Goal: Check status: Check status

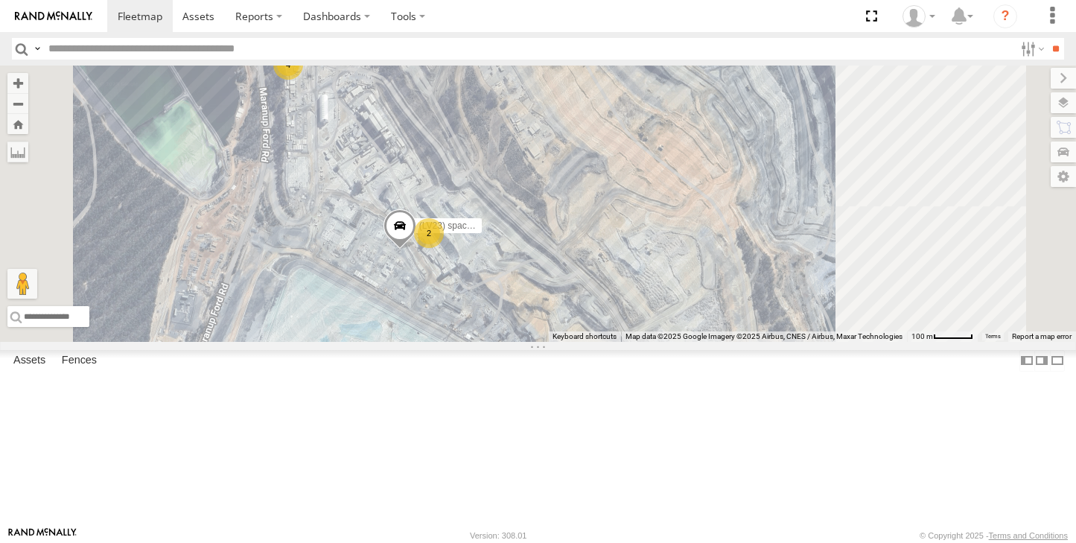
drag, startPoint x: 470, startPoint y: 234, endPoint x: 575, endPoint y: 350, distance: 155.5
click at [575, 342] on div "4 2 (LV17) LWB Musso 2 (LV23) space cab triton" at bounding box center [538, 204] width 1076 height 276
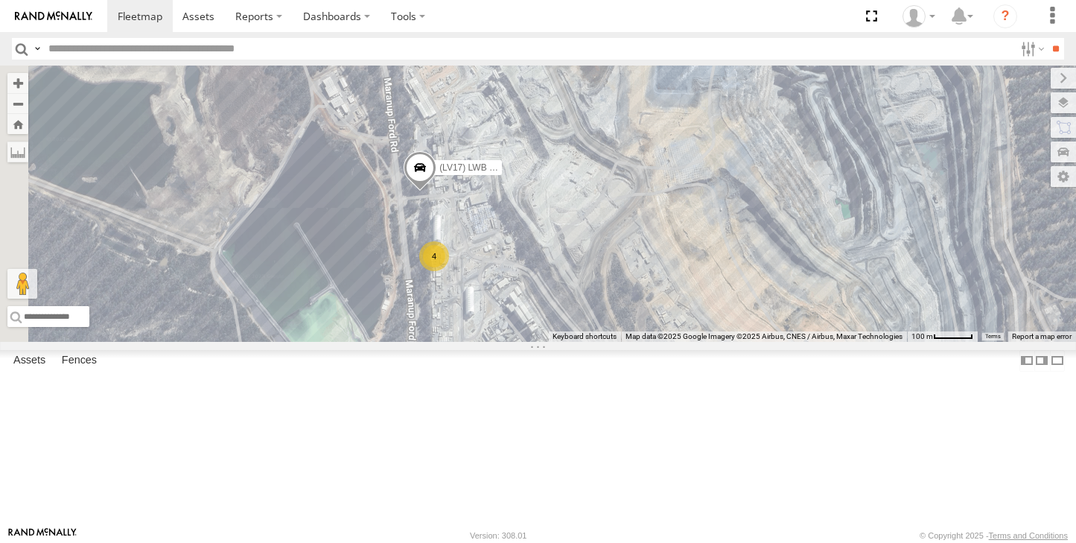
click at [449, 271] on div "4" at bounding box center [434, 256] width 30 height 30
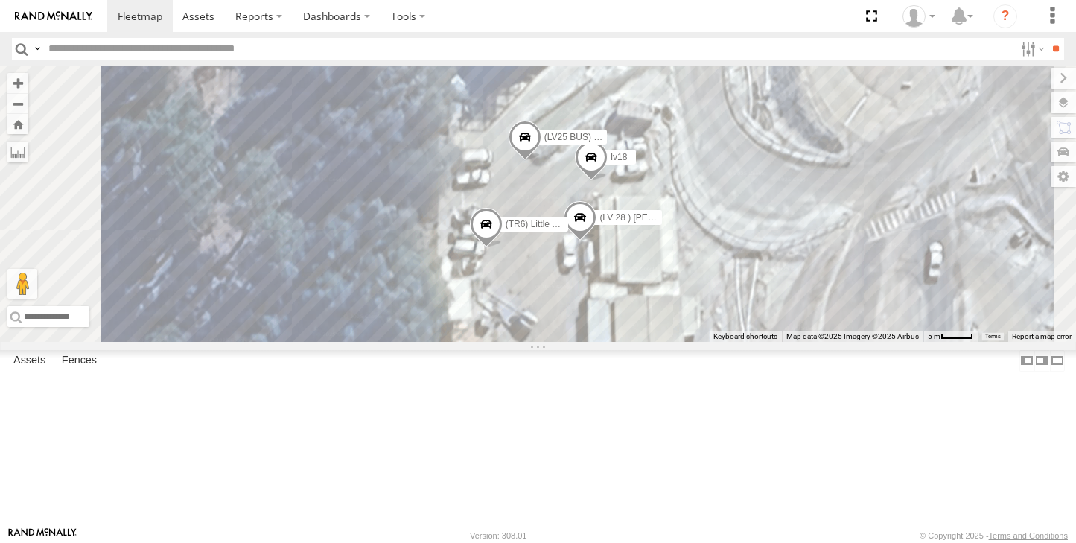
click at [596, 241] on span at bounding box center [579, 221] width 33 height 40
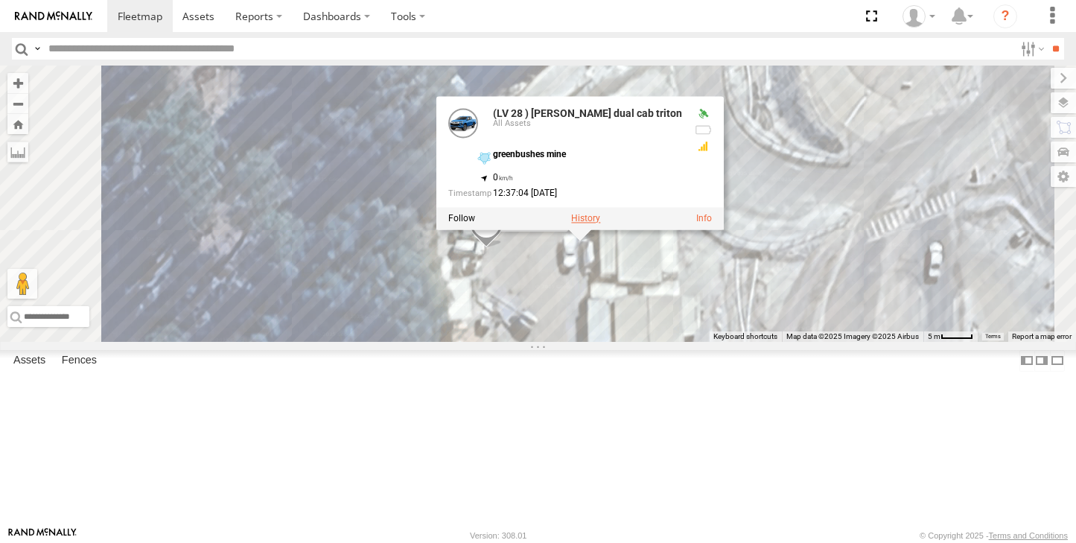
click at [600, 224] on label at bounding box center [585, 219] width 29 height 10
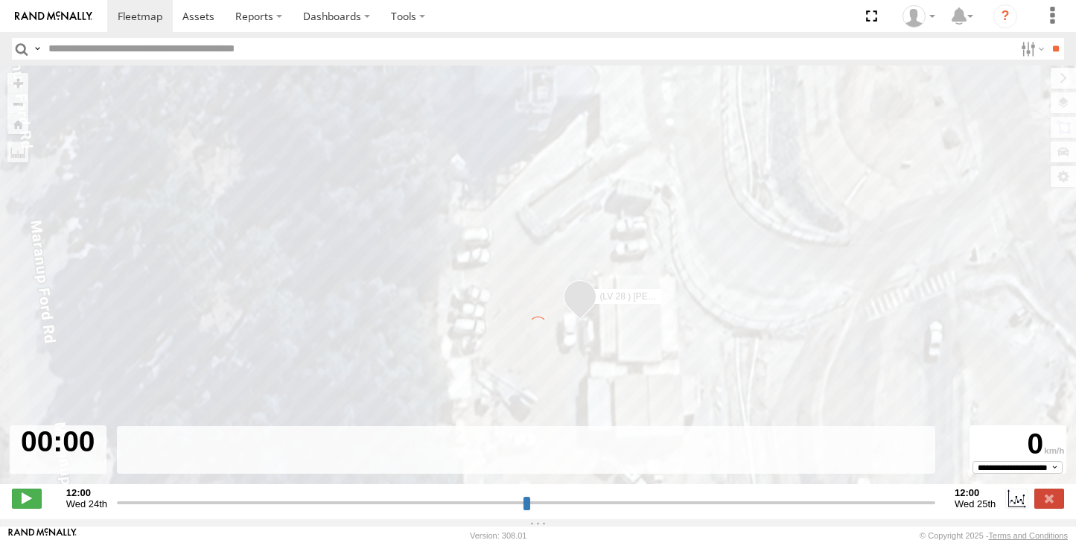
type input "**********"
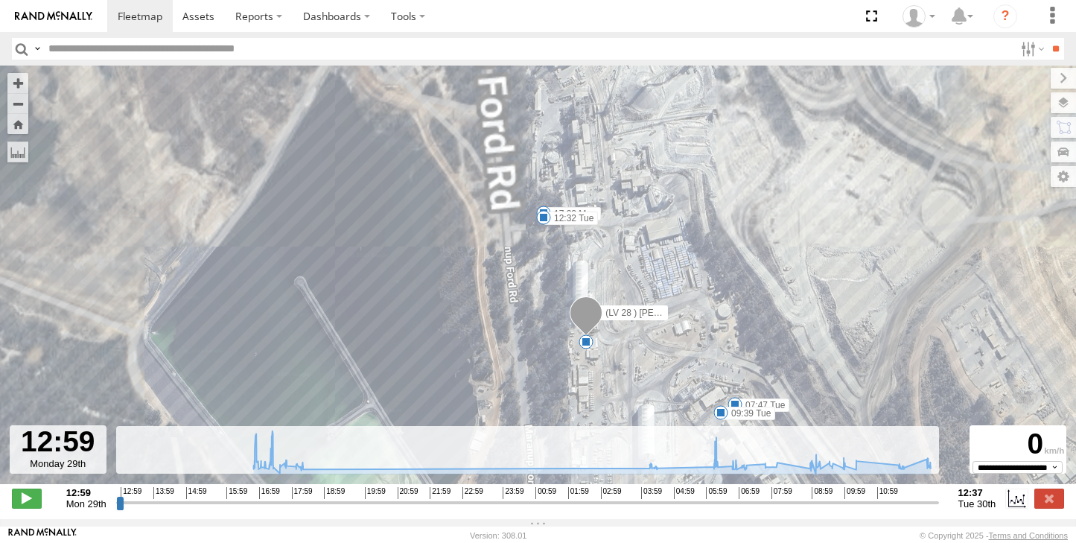
drag, startPoint x: 567, startPoint y: 169, endPoint x: 585, endPoint y: 341, distance: 172.9
click at [585, 341] on div "(LV 28 ) [PERSON_NAME] dual cab triton 16:56 Mon 17:00 Mon 17:08 Mon 17:35 Mon …" at bounding box center [538, 283] width 1076 height 434
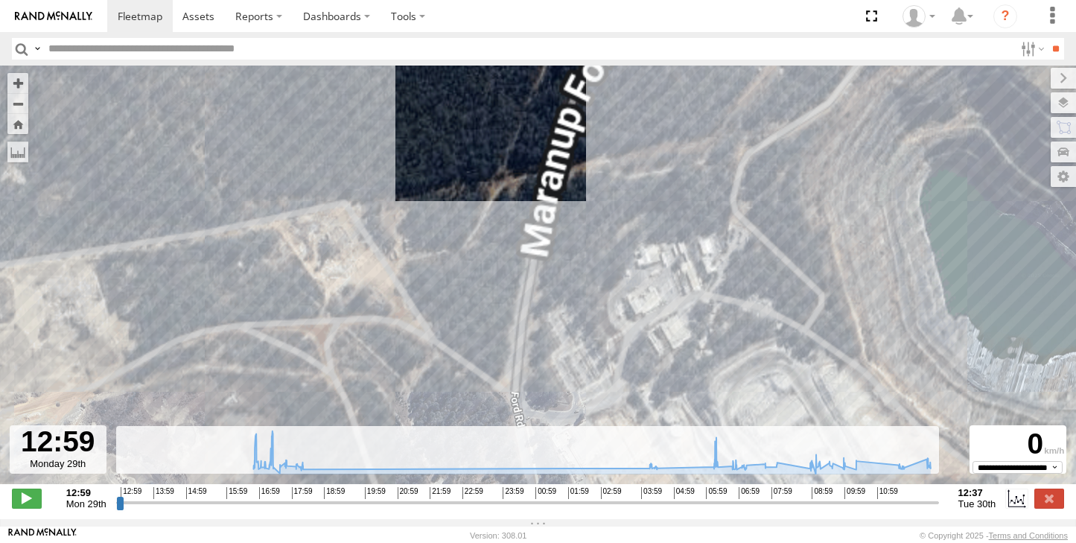
drag, startPoint x: 585, startPoint y: 342, endPoint x: 553, endPoint y: 451, distance: 113.3
click at [555, 450] on div "← Move left → Move right ↑ Move up ↓ Move down + Zoom in - Zoom out Home Jump l…" at bounding box center [538, 292] width 1076 height 453
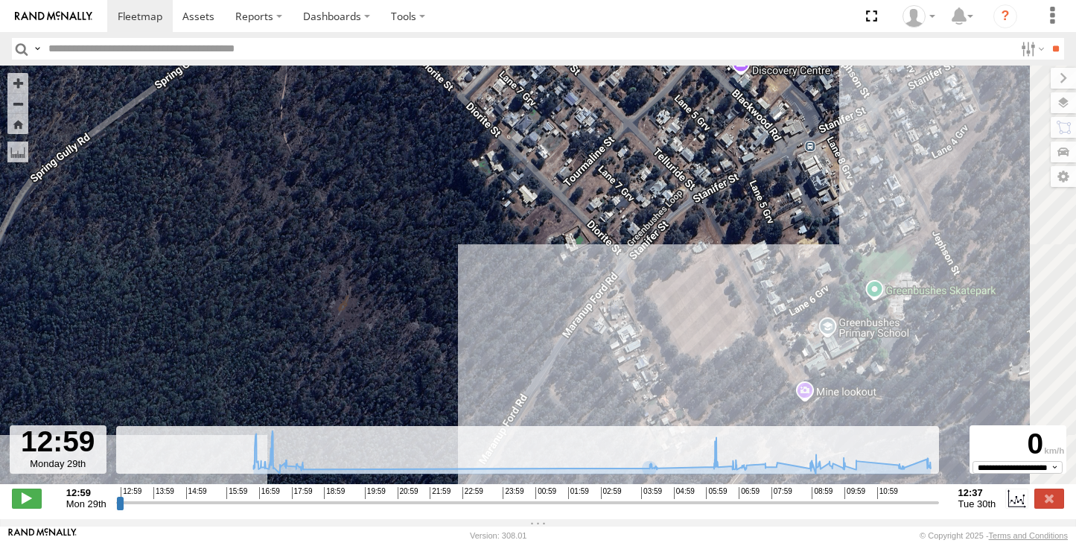
drag, startPoint x: 674, startPoint y: 231, endPoint x: 578, endPoint y: 386, distance: 181.6
click at [581, 383] on div "(LV 28 ) [PERSON_NAME] dual cab triton 16:56 Mon 17:00 Mon 17:08 Mon 17:35 Mon …" at bounding box center [538, 283] width 1076 height 434
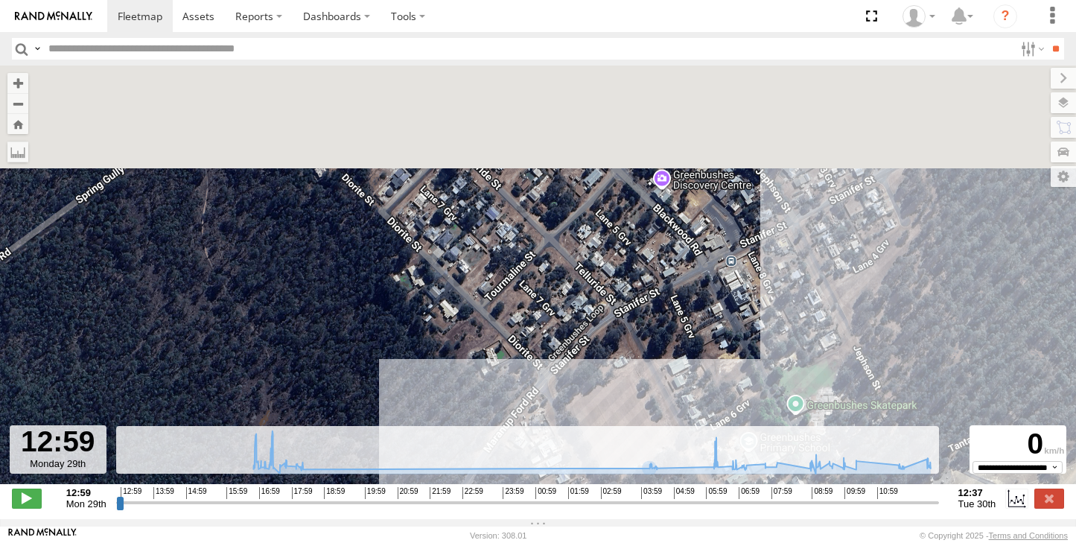
drag, startPoint x: 588, startPoint y: 368, endPoint x: 745, endPoint y: 74, distance: 334.0
click at [741, 77] on div "(LV 28 ) [PERSON_NAME] dual cab triton 16:56 Mon 17:00 Mon 17:08 Mon 17:35 Mon …" at bounding box center [538, 283] width 1076 height 434
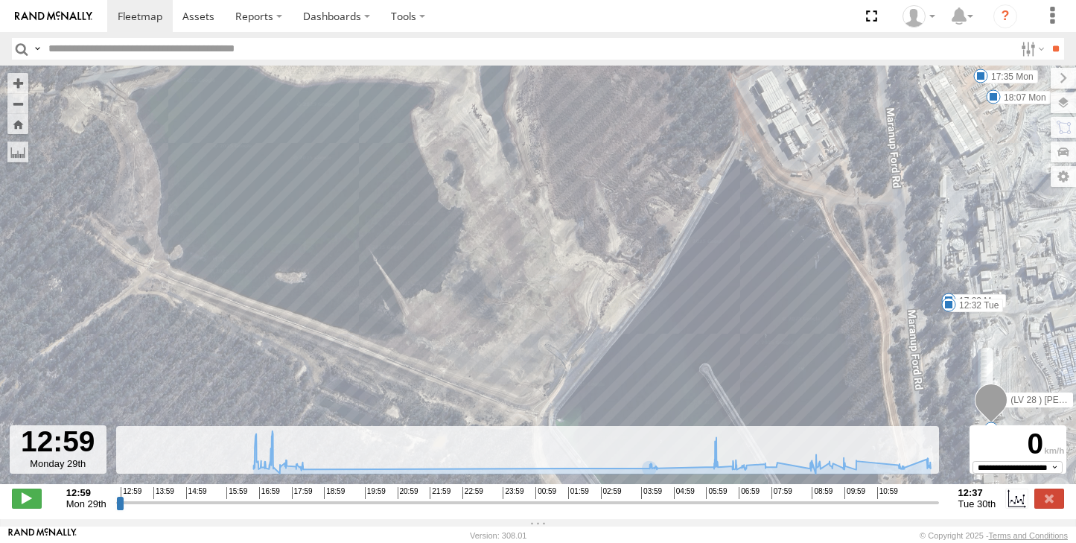
drag, startPoint x: 815, startPoint y: 141, endPoint x: 706, endPoint y: 270, distance: 168.5
click at [710, 269] on div "(LV 28 ) [PERSON_NAME] dual cab triton 16:56 Mon 17:00 Mon 17:08 Mon 17:35 Mon …" at bounding box center [538, 283] width 1076 height 434
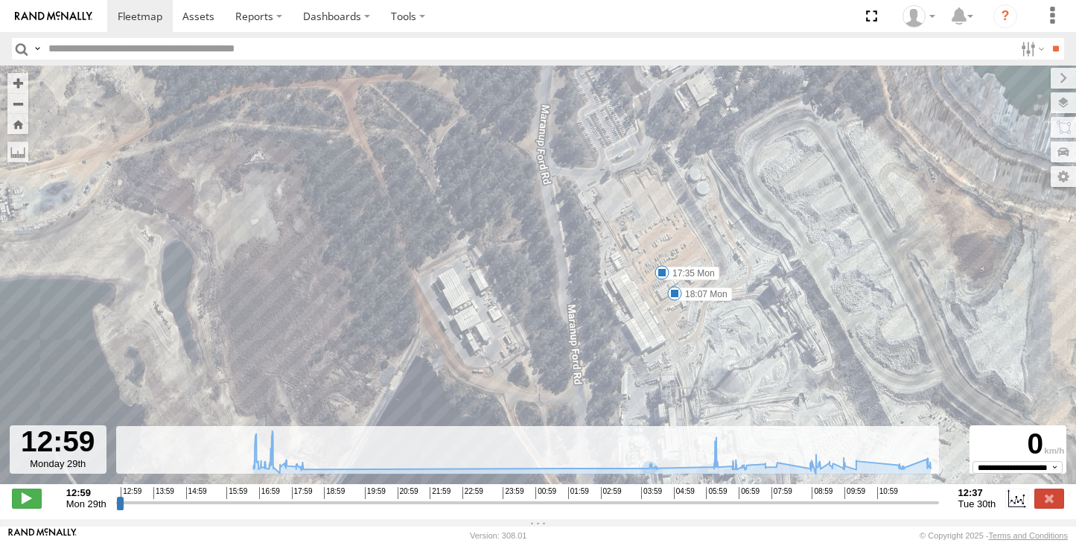
drag, startPoint x: 685, startPoint y: 328, endPoint x: 618, endPoint y: 185, distance: 158.5
click at [618, 185] on div "(LV 28 ) [PERSON_NAME] dual cab triton 16:56 Mon 17:00 Mon 17:08 Mon 17:35 Mon …" at bounding box center [538, 283] width 1076 height 434
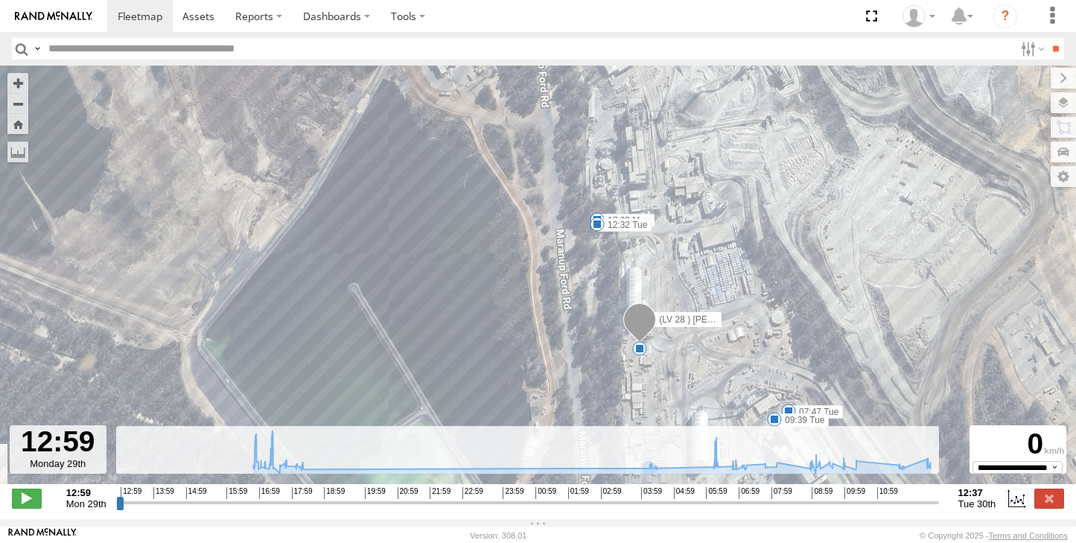
drag, startPoint x: 633, startPoint y: 346, endPoint x: 611, endPoint y: 90, distance: 257.0
click at [611, 89] on div "(LV 28 ) [PERSON_NAME] dual cab triton 16:56 Mon 17:00 Mon 17:08 Mon 17:35 Mon …" at bounding box center [538, 283] width 1076 height 434
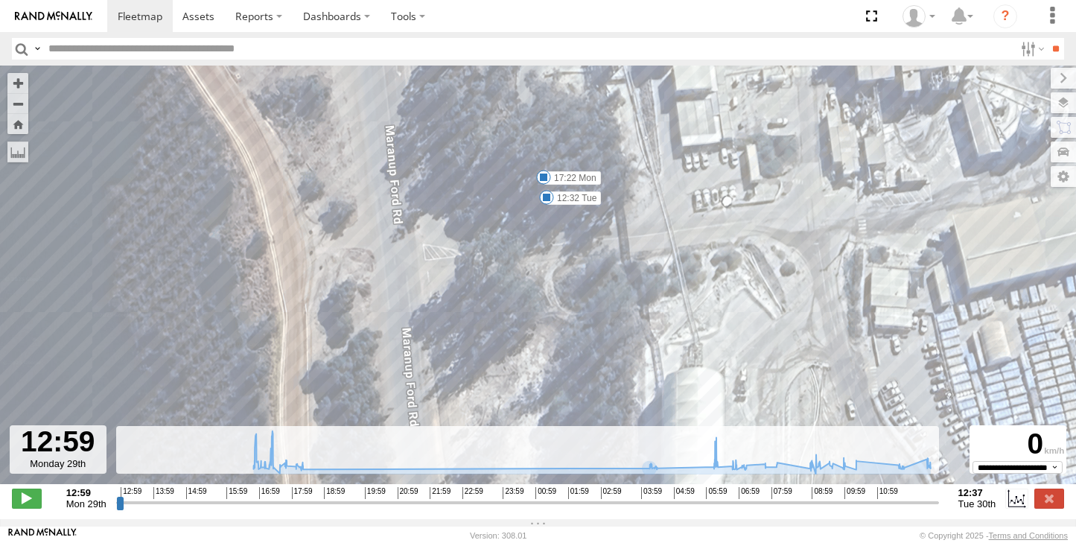
click at [543, 199] on span at bounding box center [546, 197] width 15 height 15
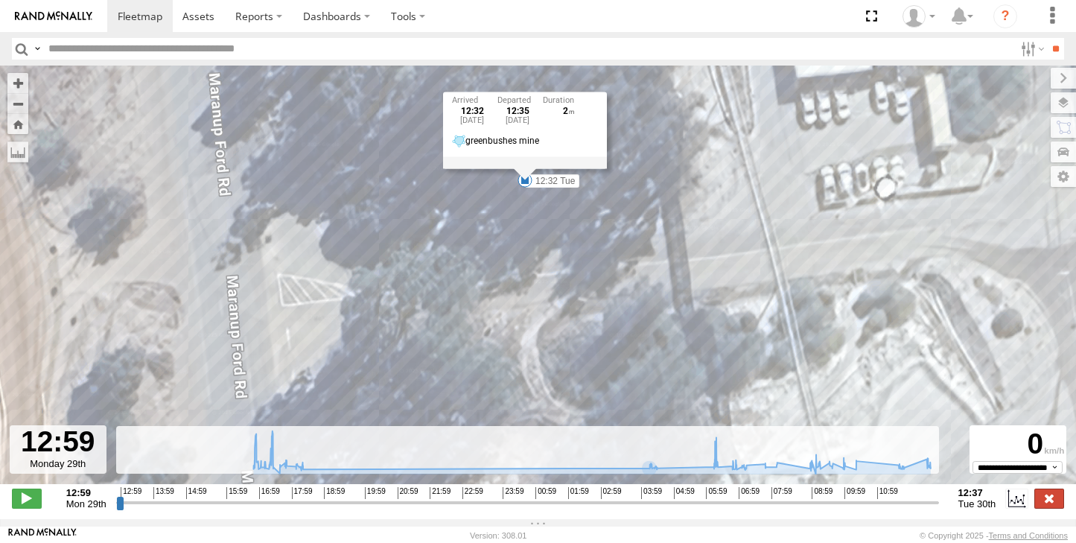
click at [1051, 508] on label at bounding box center [1049, 497] width 30 height 19
